Goal: Find specific page/section: Find specific page/section

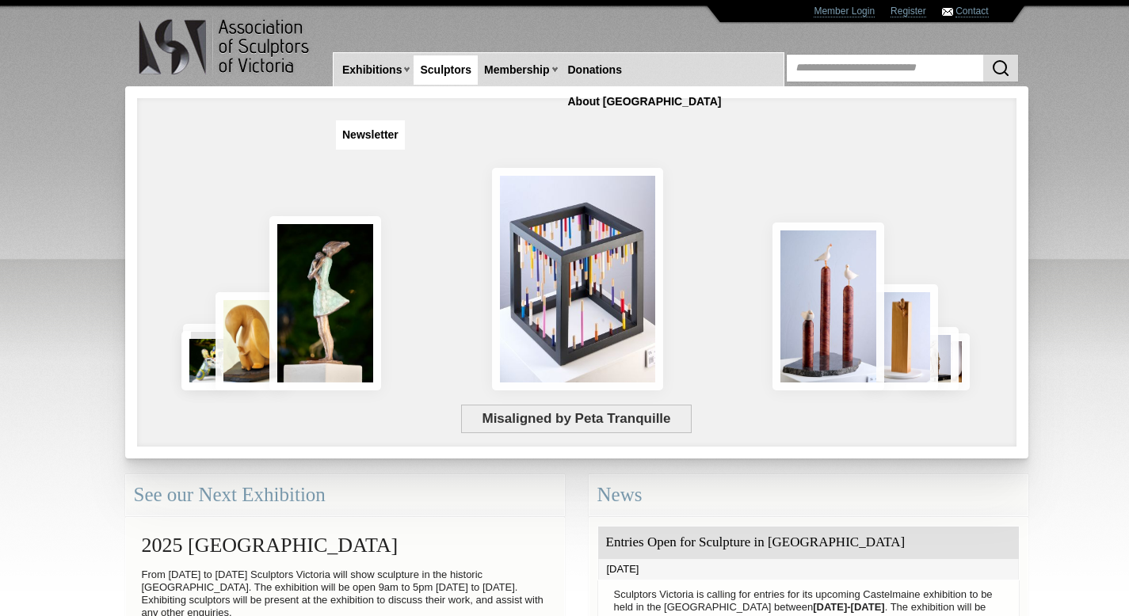
click at [459, 67] on link "Sculptors" at bounding box center [446, 69] width 64 height 29
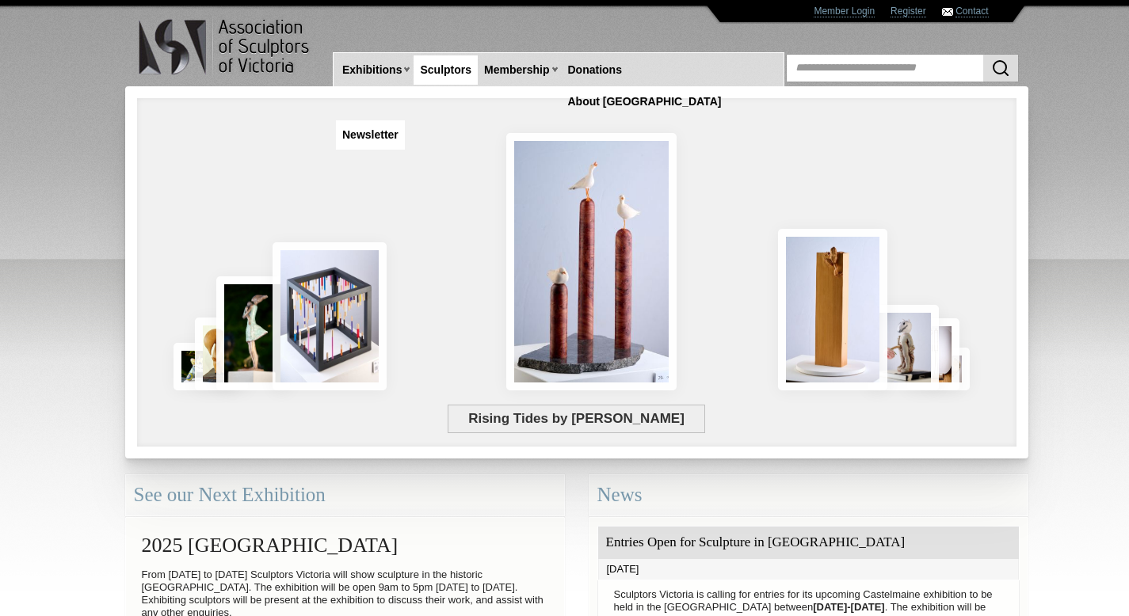
click at [450, 74] on link "Sculptors" at bounding box center [446, 69] width 64 height 29
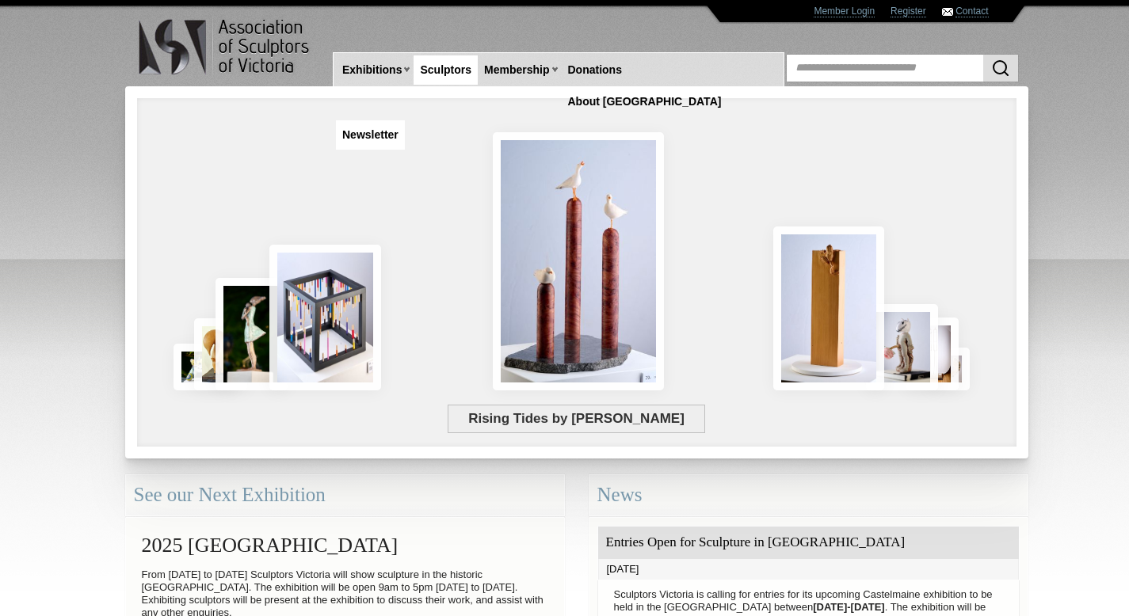
click at [450, 74] on link "Sculptors" at bounding box center [446, 69] width 64 height 29
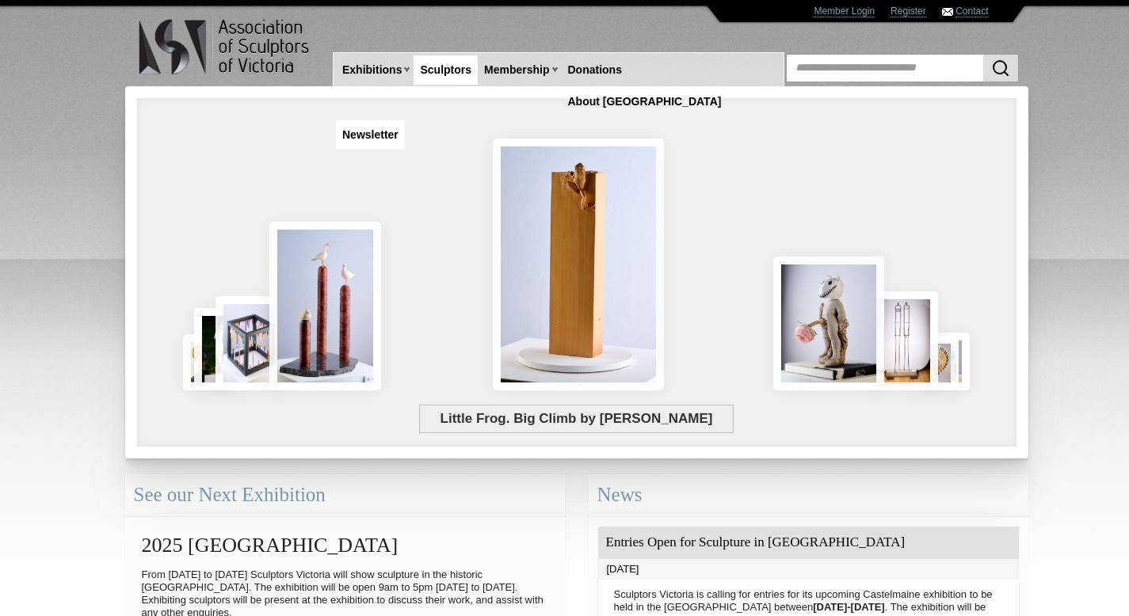
click at [449, 74] on link "Sculptors" at bounding box center [446, 69] width 64 height 29
click at [450, 71] on link "Sculptors" at bounding box center [446, 69] width 64 height 29
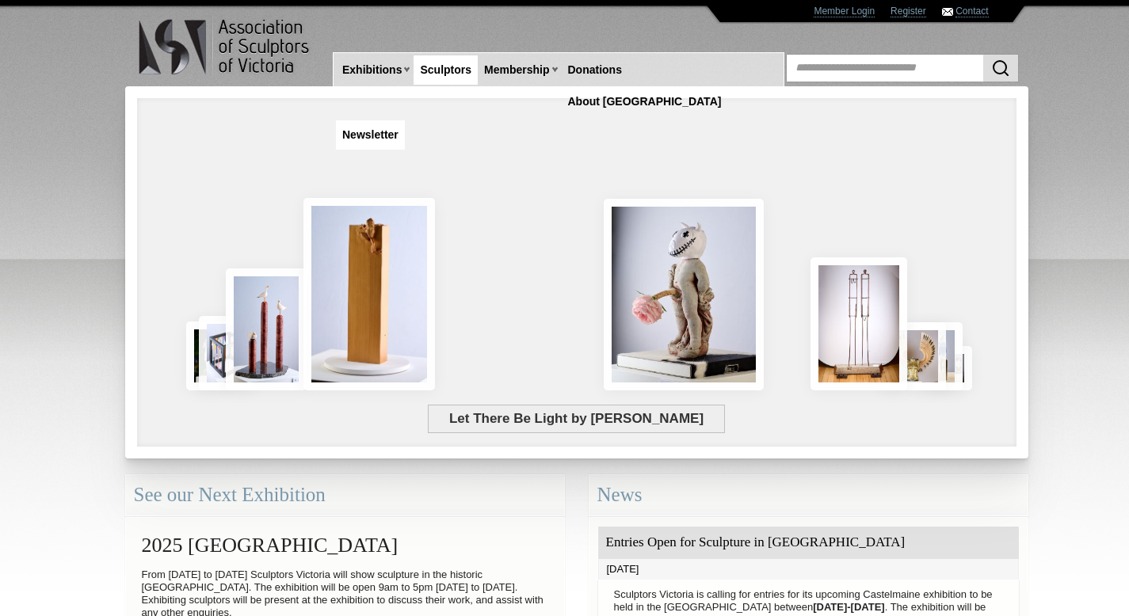
click at [450, 71] on link "Sculptors" at bounding box center [446, 69] width 64 height 29
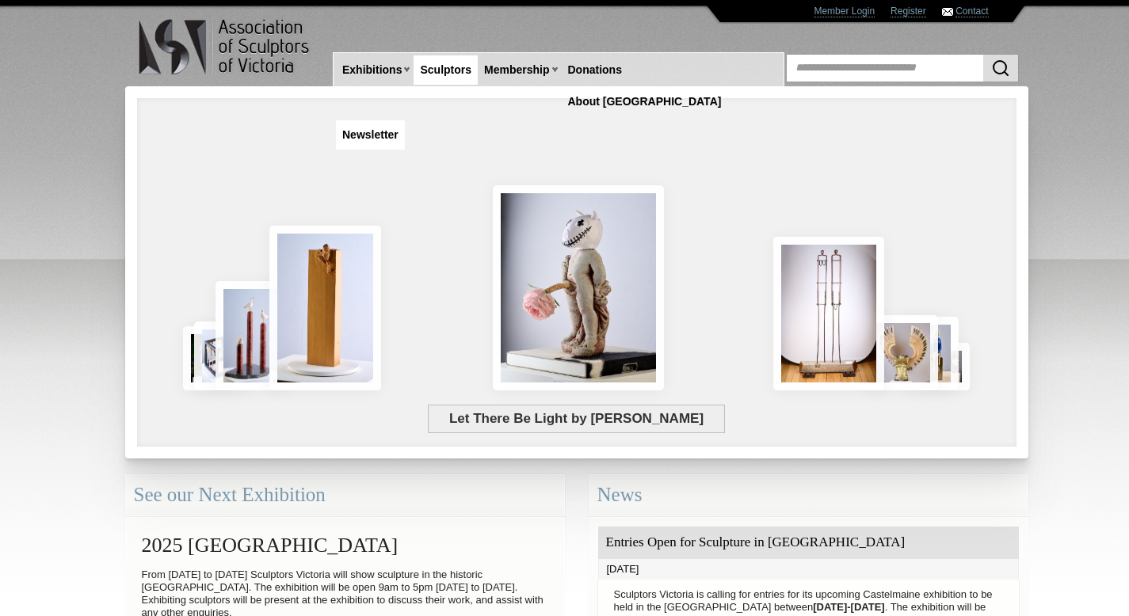
click at [450, 72] on link "Sculptors" at bounding box center [446, 69] width 64 height 29
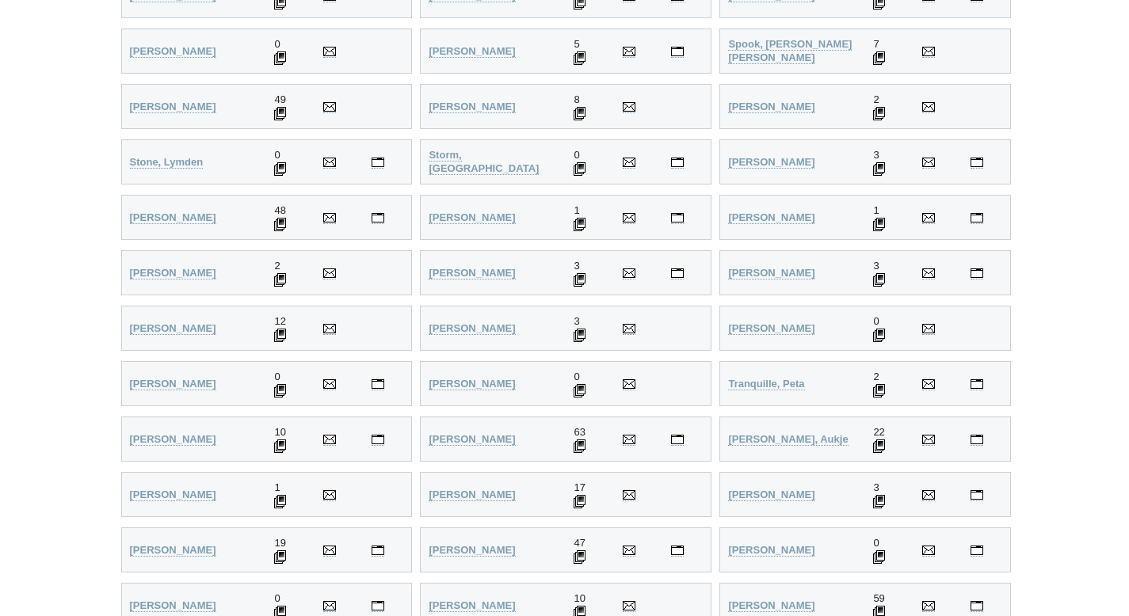
scroll to position [3768, 0]
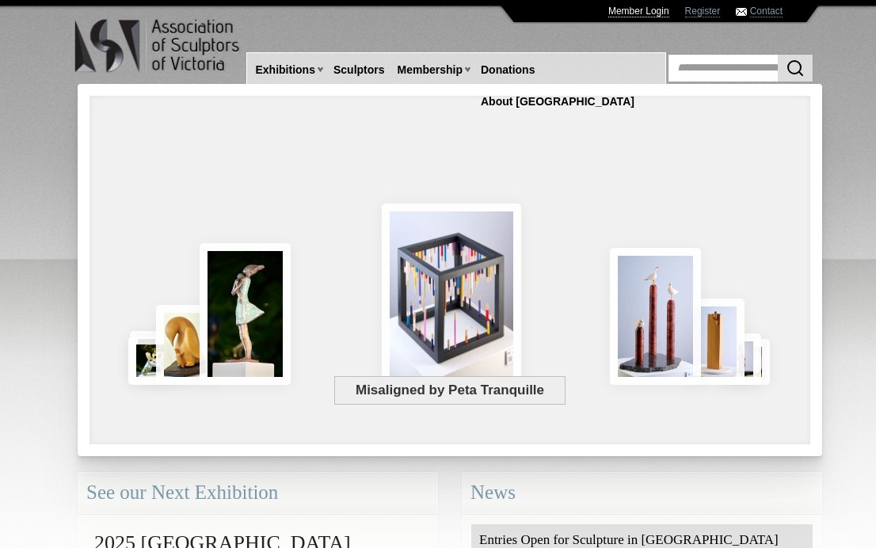
click at [643, 13] on link "Member Login" at bounding box center [638, 12] width 61 height 12
